Goal: Information Seeking & Learning: Compare options

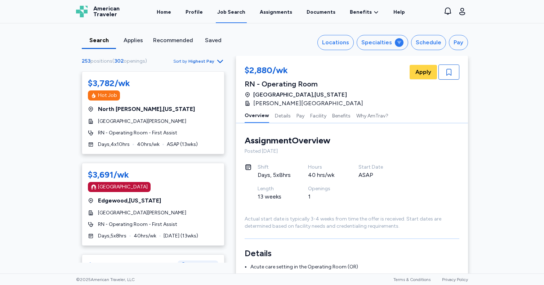
click at [198, 62] on span "Highest Pay" at bounding box center [201, 61] width 26 height 6
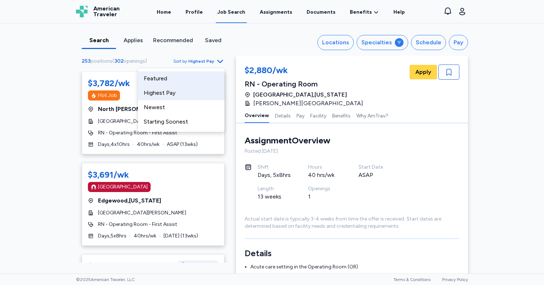
click at [158, 82] on div "Featured" at bounding box center [181, 78] width 86 height 14
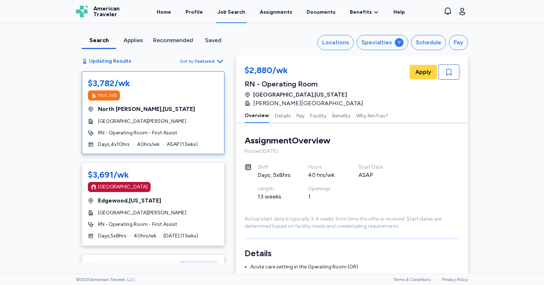
scroll to position [1, 0]
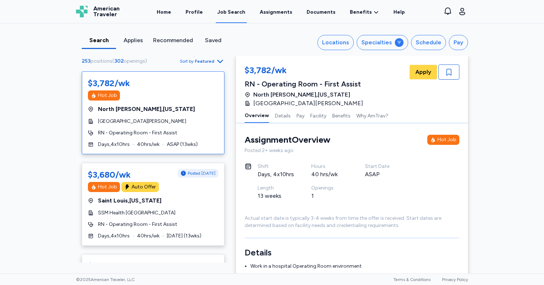
click at [205, 60] on span "Featured" at bounding box center [204, 61] width 19 height 6
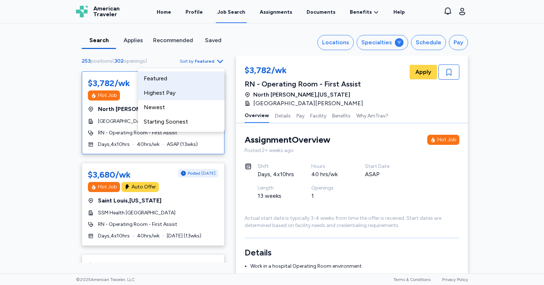
click at [182, 91] on div "Highest Pay" at bounding box center [181, 93] width 86 height 14
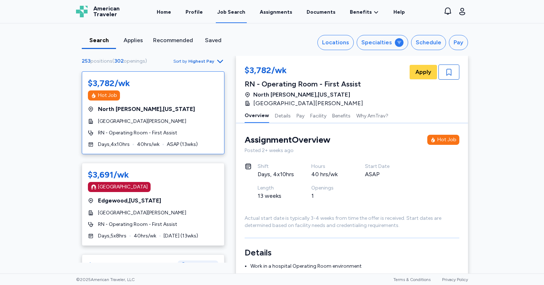
click at [204, 60] on span "Highest Pay" at bounding box center [201, 61] width 26 height 6
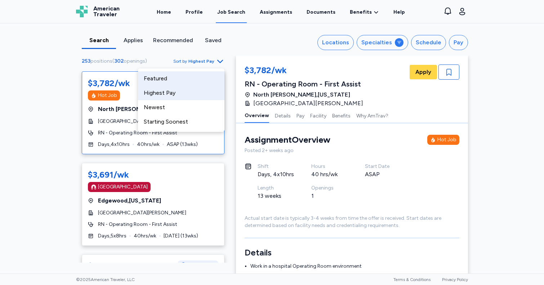
click at [172, 82] on div "Featured" at bounding box center [181, 78] width 86 height 14
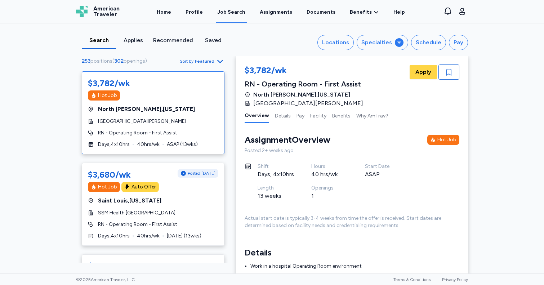
click at [205, 62] on span "Featured" at bounding box center [204, 61] width 19 height 6
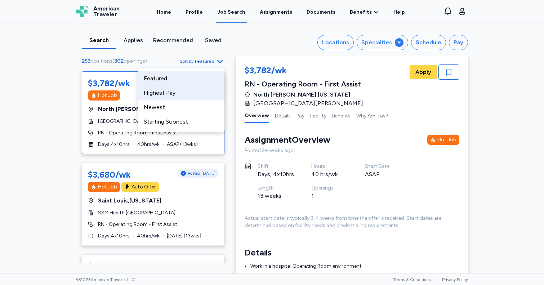
click at [180, 95] on div "Highest Pay" at bounding box center [181, 93] width 86 height 14
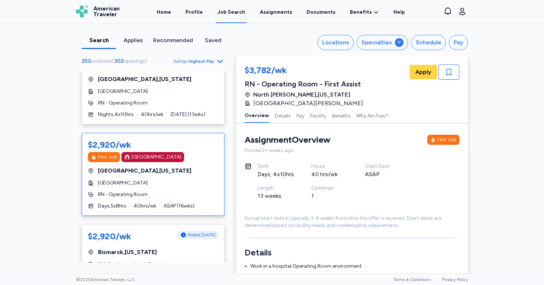
scroll to position [2281, 0]
